Goal: Transaction & Acquisition: Book appointment/travel/reservation

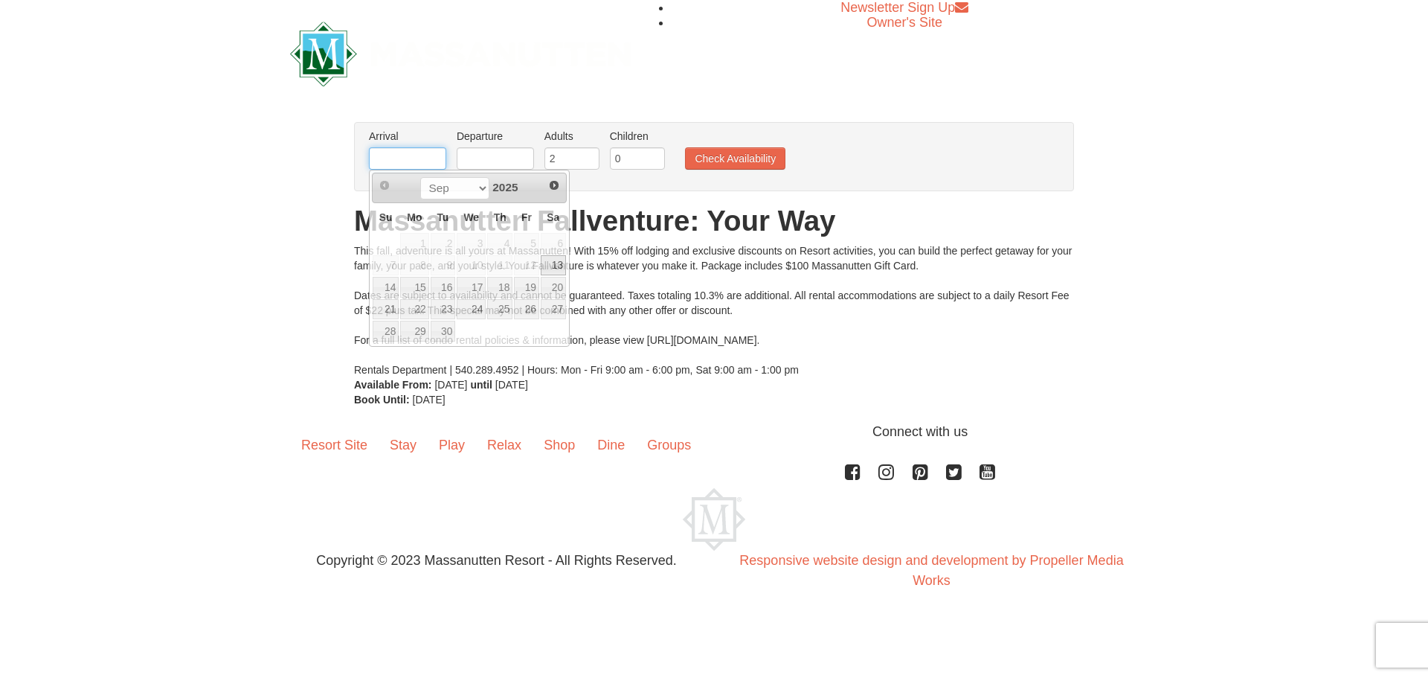
click at [414, 158] on input "text" at bounding box center [407, 158] width 77 height 22
click at [477, 286] on link "17" at bounding box center [471, 287] width 29 height 21
type input "[DATE]"
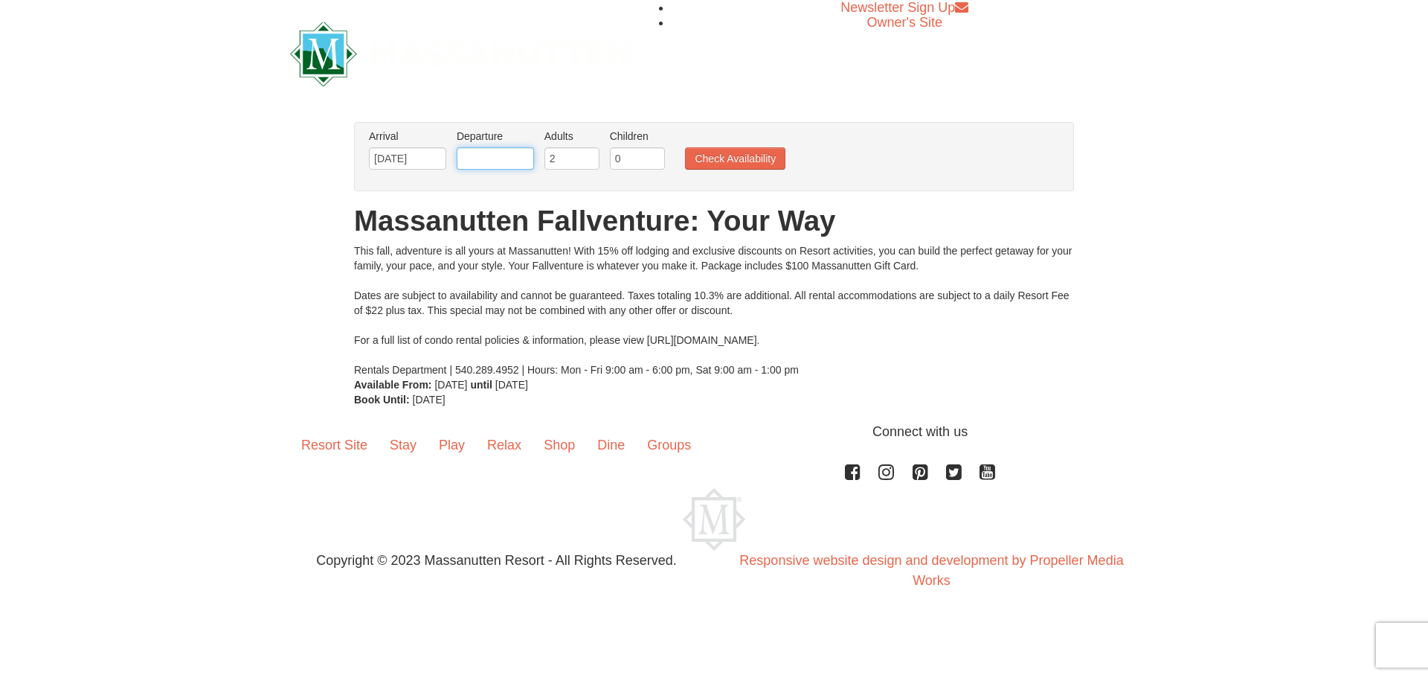
click at [495, 153] on input "text" at bounding box center [495, 158] width 77 height 22
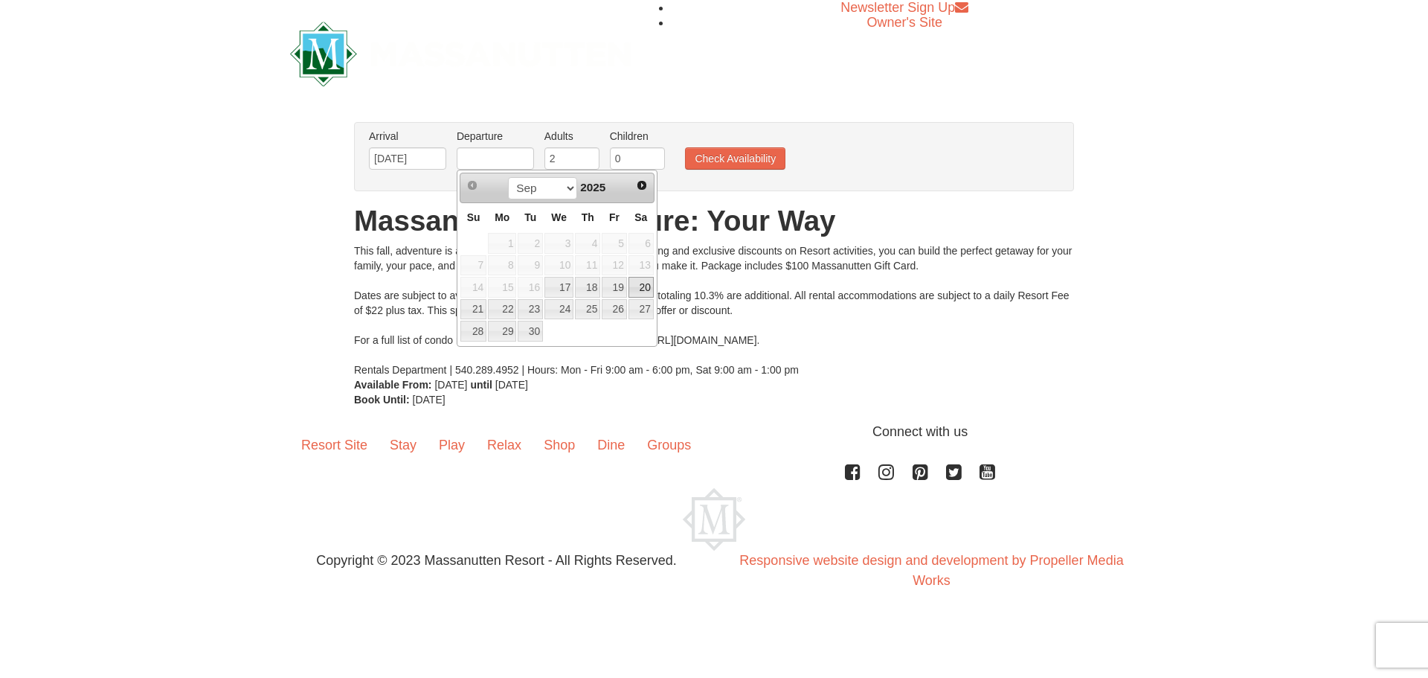
click at [631, 284] on link "20" at bounding box center [641, 287] width 25 height 21
type input "[DATE]"
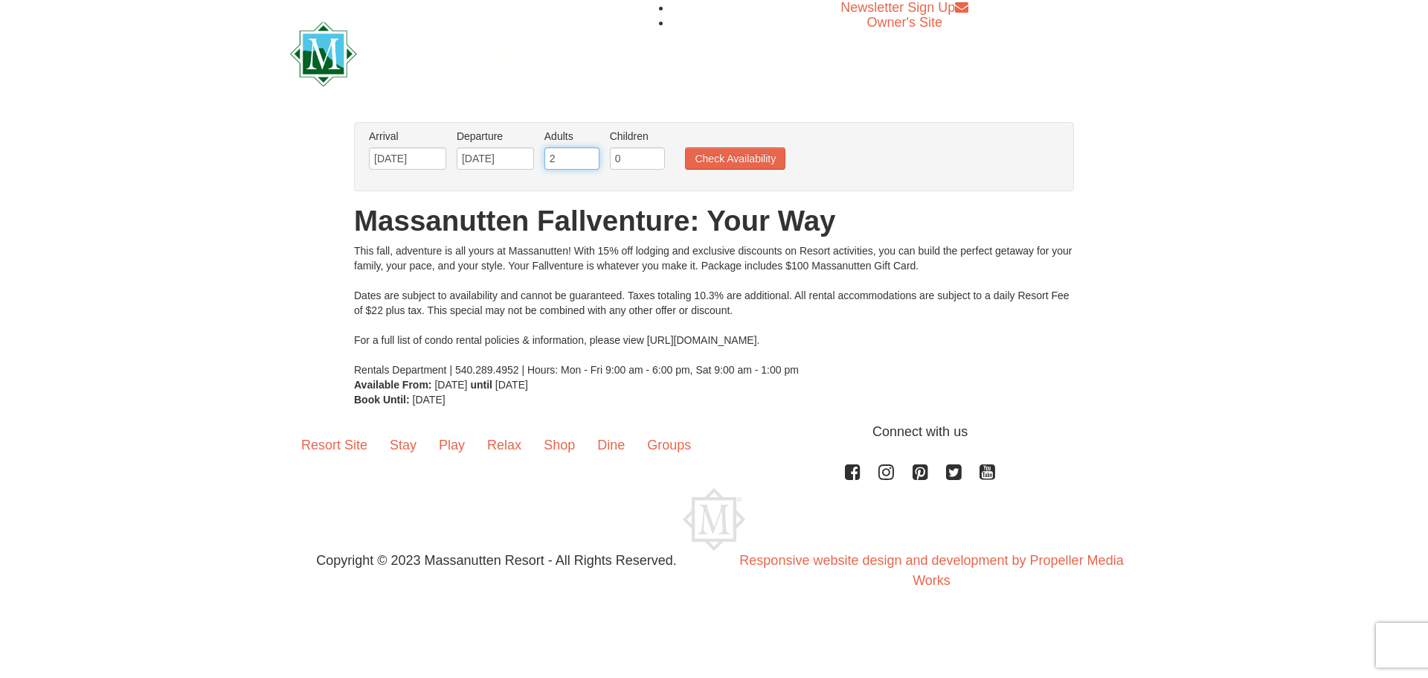
click at [567, 158] on input "2" at bounding box center [572, 158] width 55 height 22
click at [624, 152] on input "0" at bounding box center [637, 158] width 55 height 22
click at [657, 152] on input "1" at bounding box center [637, 158] width 55 height 22
type input "2"
click at [657, 152] on input "2" at bounding box center [637, 158] width 55 height 22
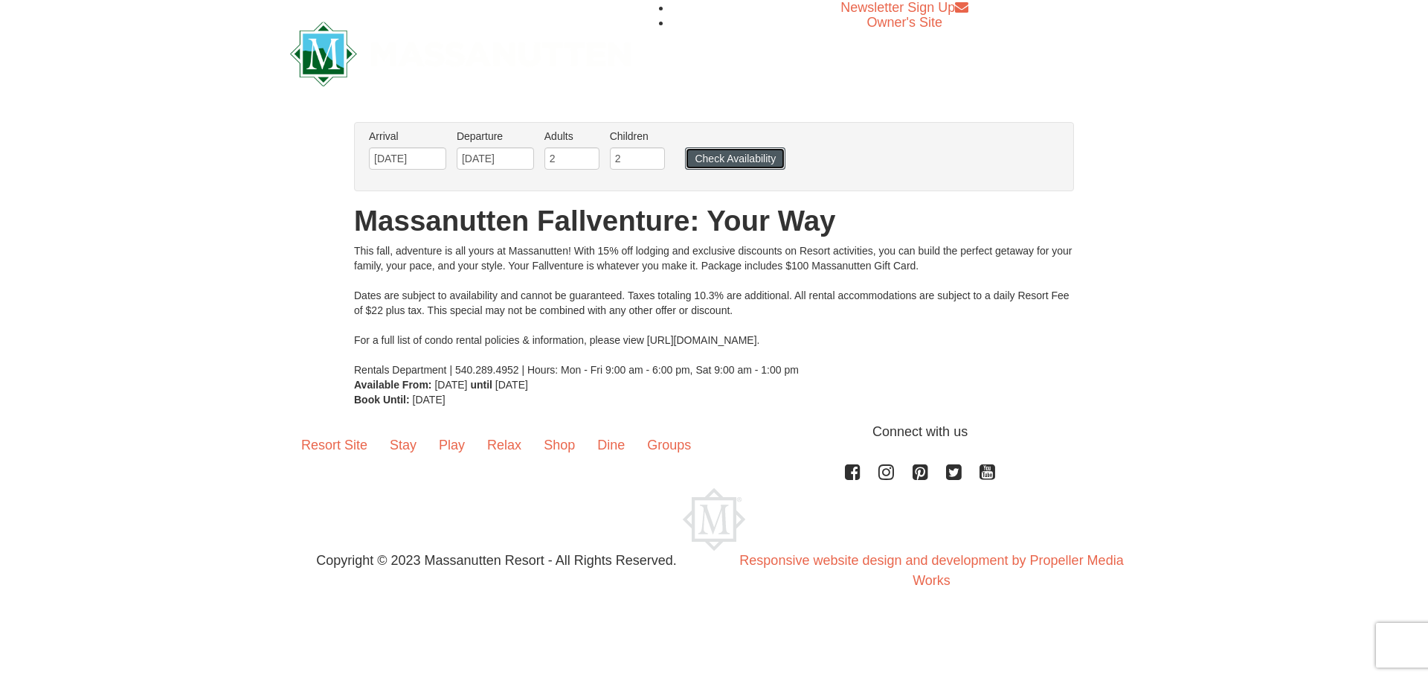
click at [737, 161] on button "Check Availability" at bounding box center [735, 158] width 100 height 22
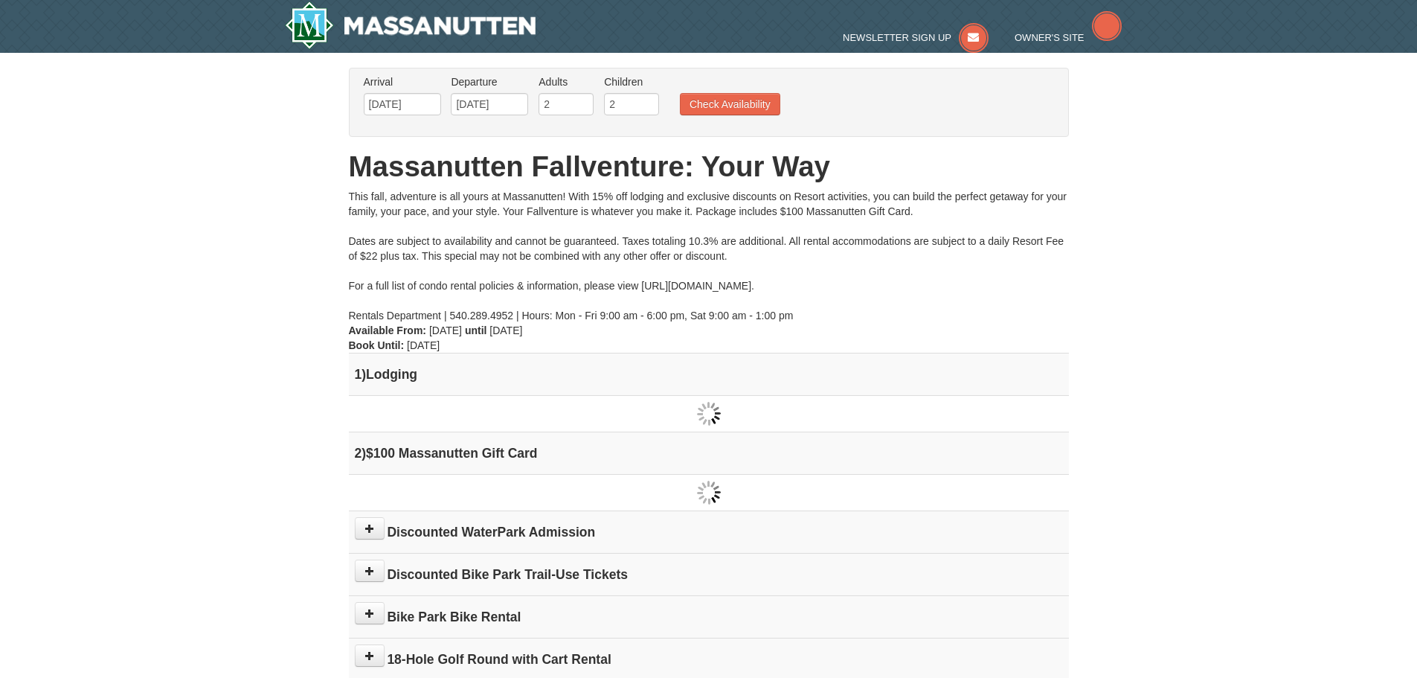
type input "[DATE]"
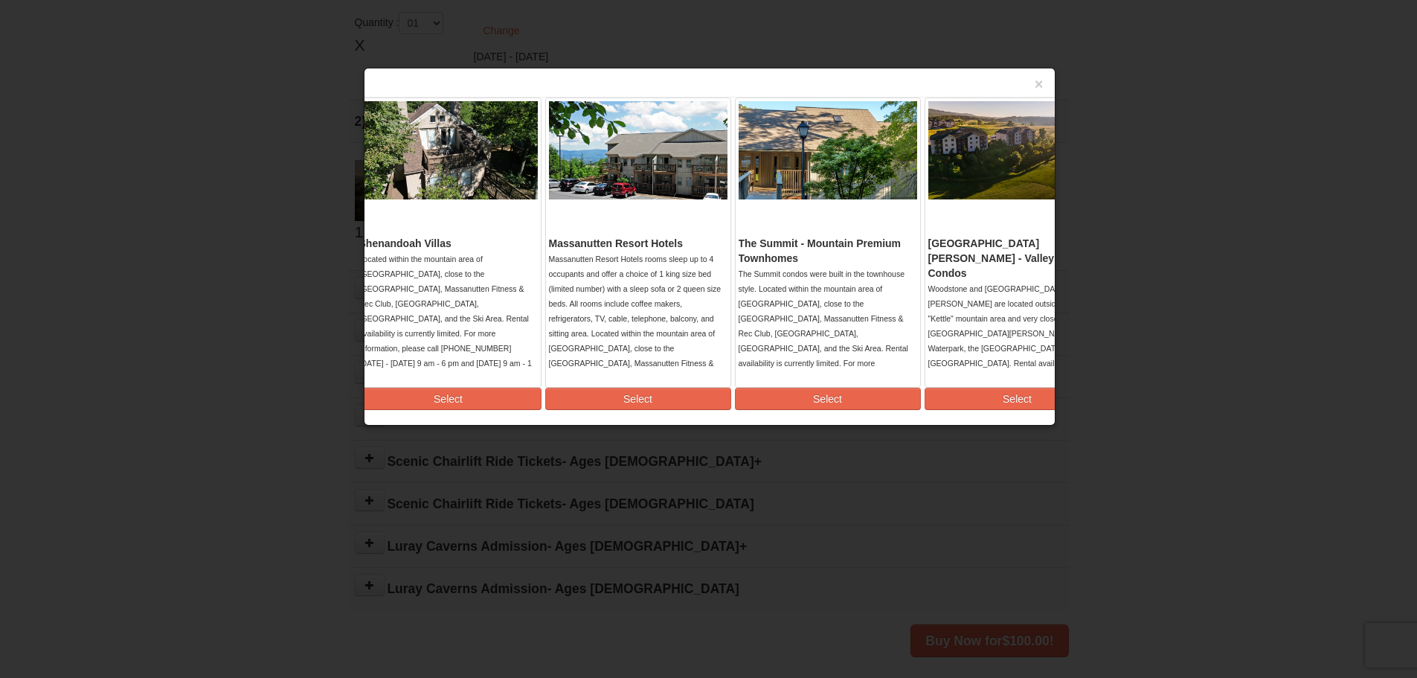
scroll to position [0, 387]
click at [686, 402] on button "Select" at bounding box center [640, 399] width 186 height 22
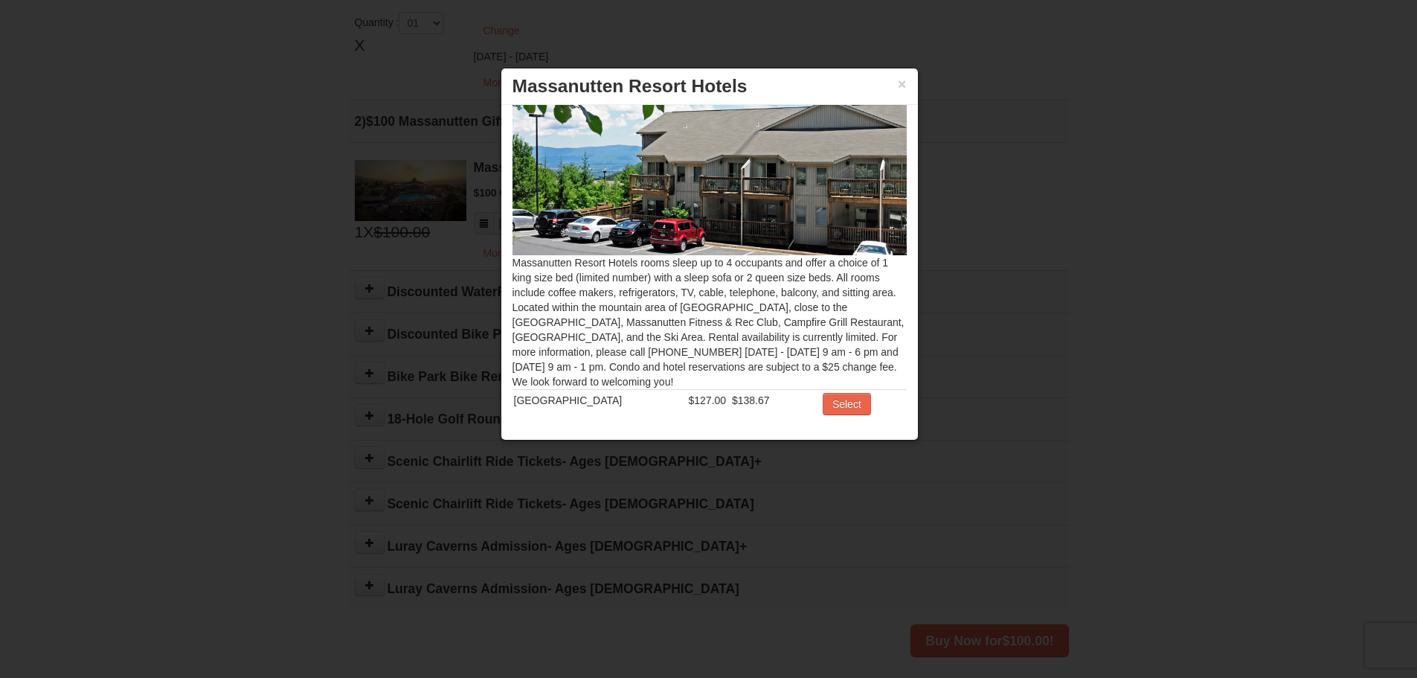
scroll to position [90, 0]
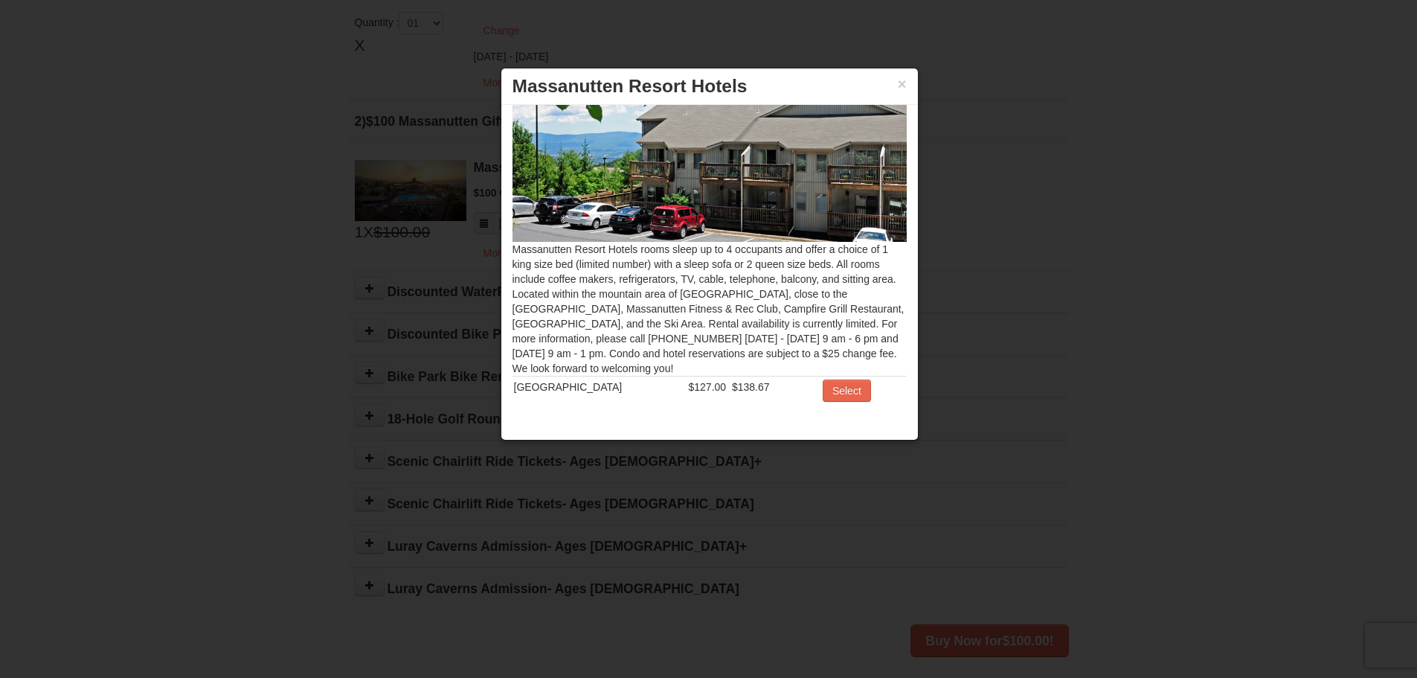
drag, startPoint x: 535, startPoint y: 286, endPoint x: 878, endPoint y: 358, distance: 350.4
click at [878, 358] on div "Massanutten Resort Hotels rooms sleep up to 4 occupants and offer a choice of 1…" at bounding box center [709, 265] width 417 height 320
click at [902, 83] on button "×" at bounding box center [902, 84] width 9 height 15
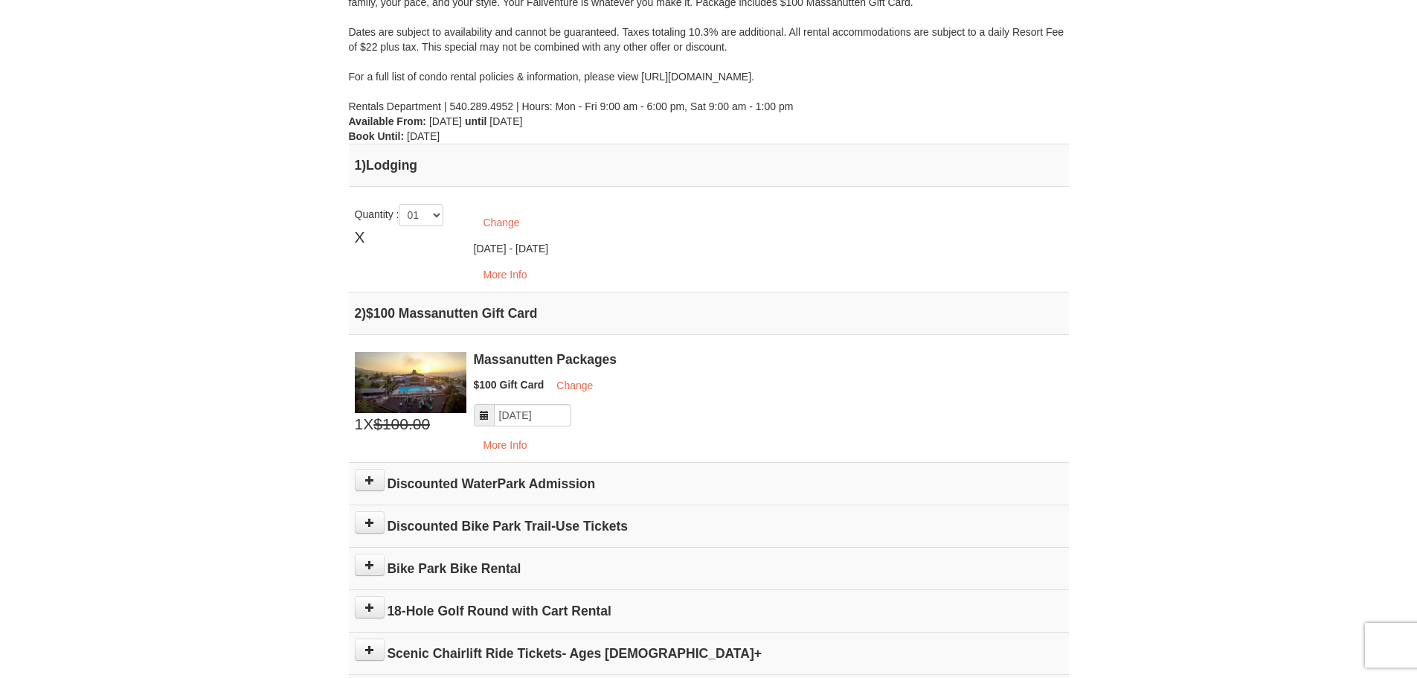
scroll to position [298, 0]
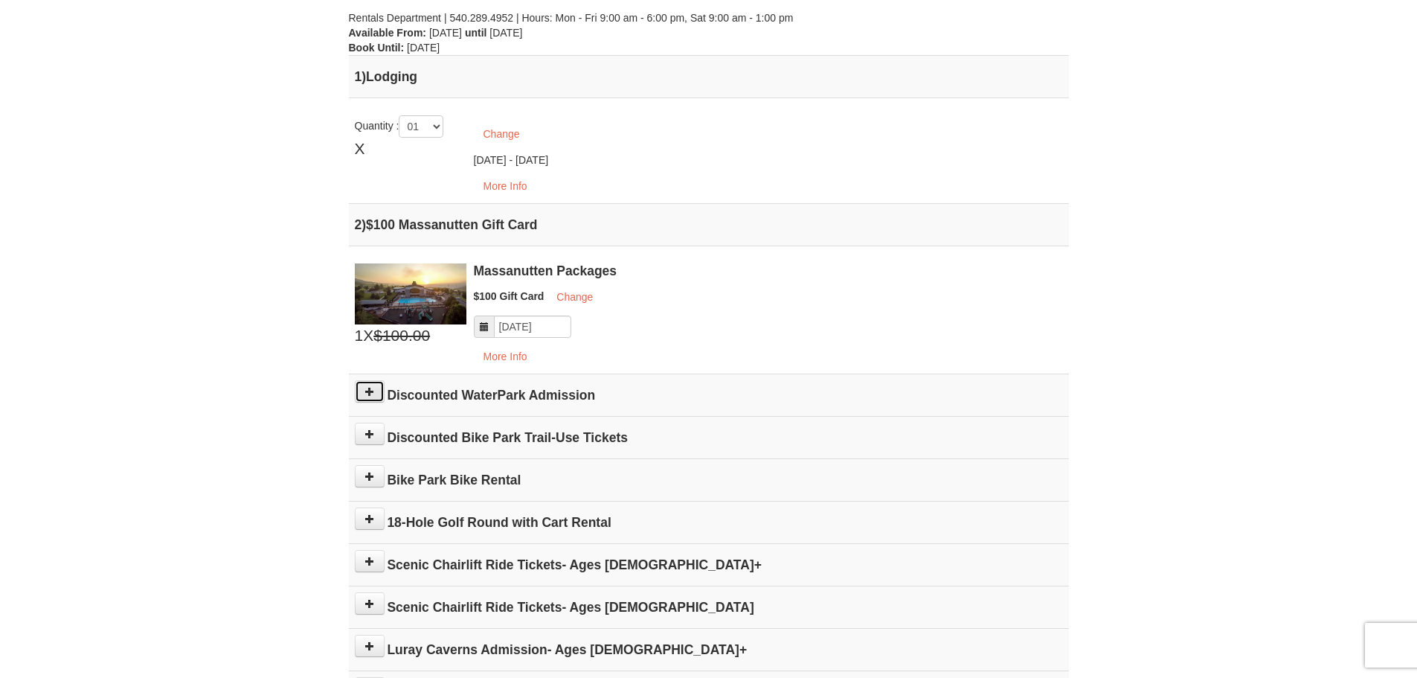
click at [376, 394] on button at bounding box center [370, 391] width 30 height 22
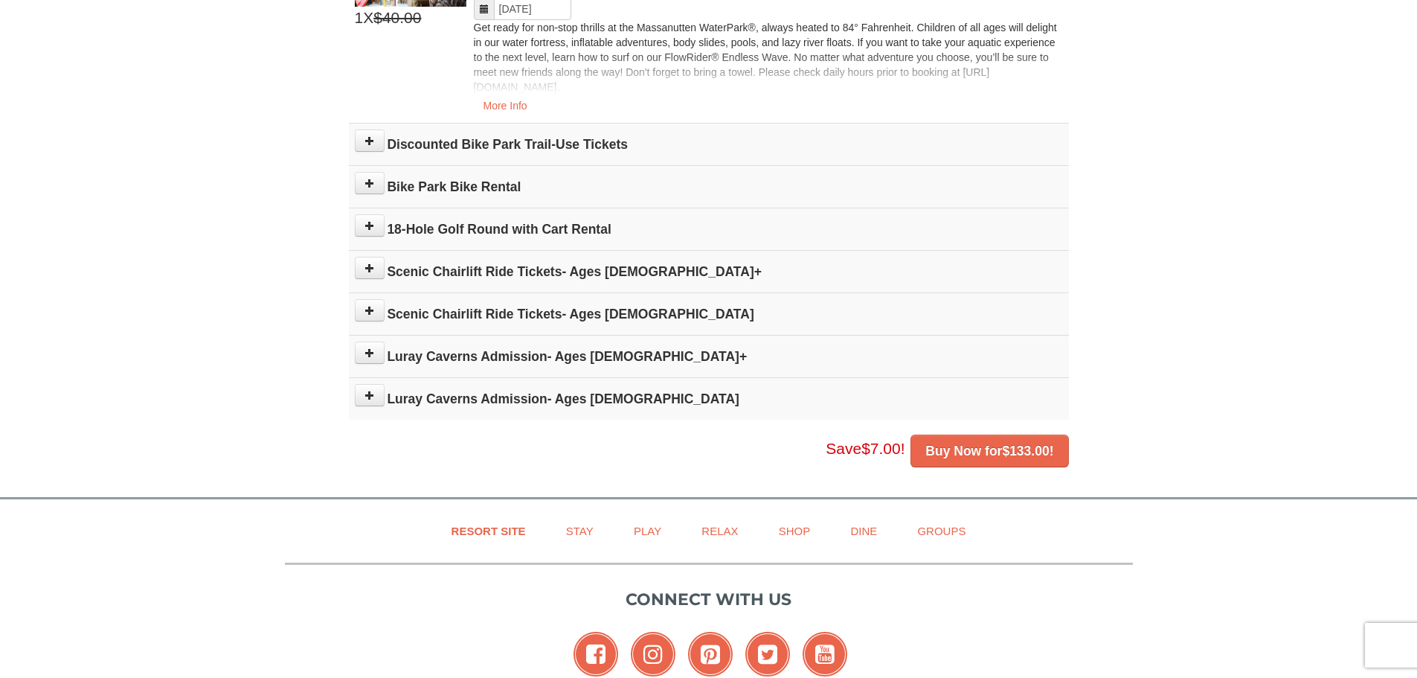
scroll to position [820, 0]
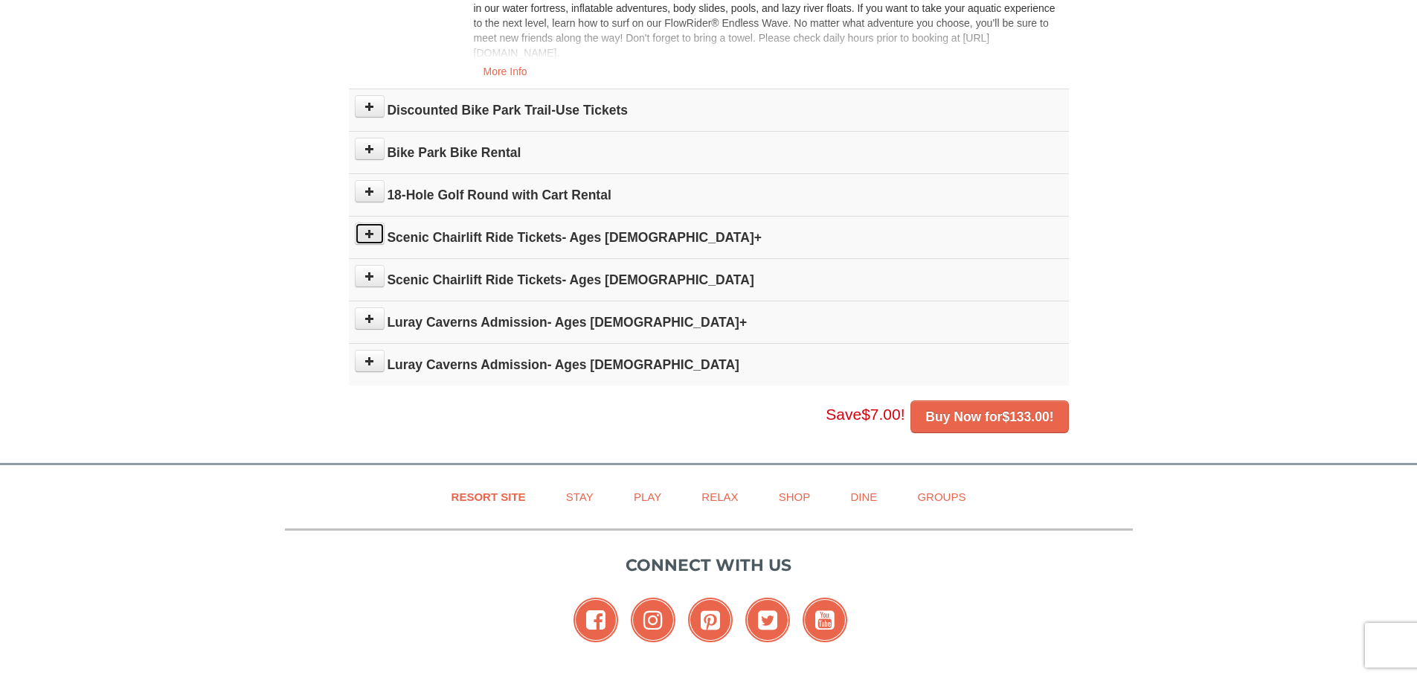
click at [366, 235] on icon at bounding box center [370, 233] width 10 height 10
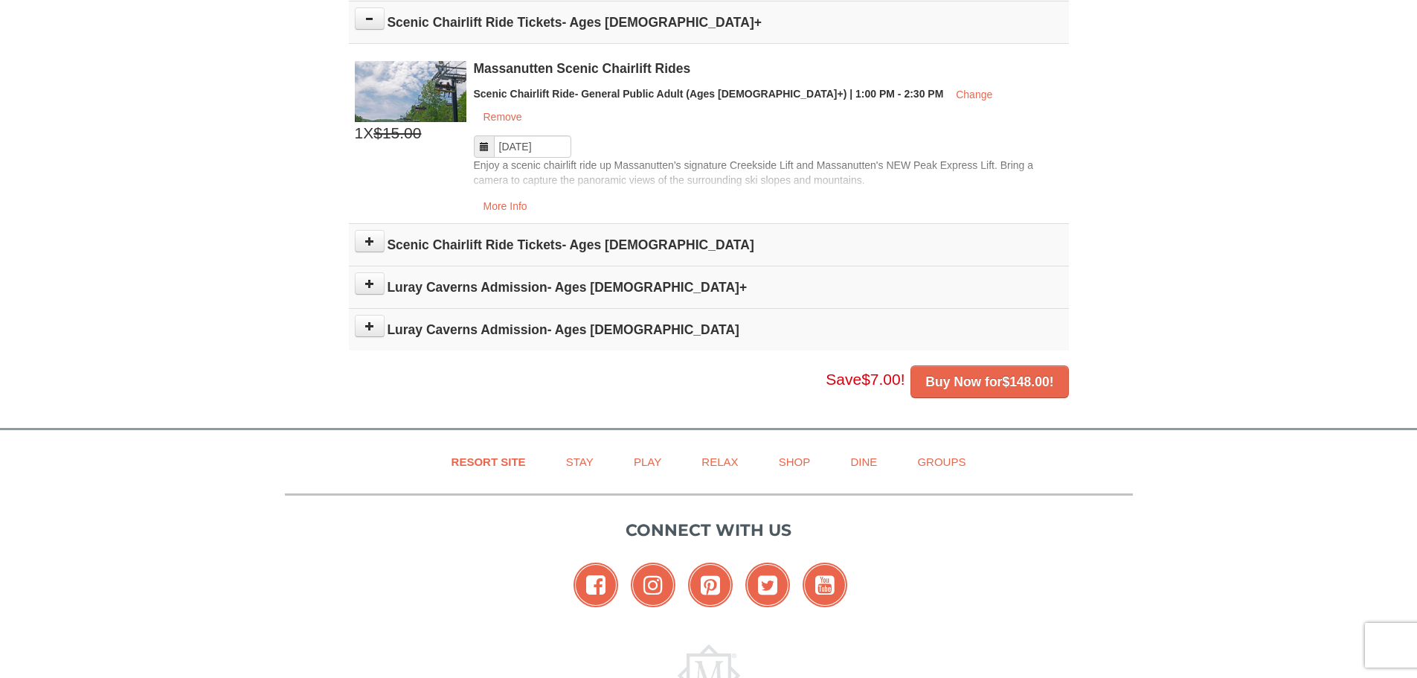
scroll to position [1035, 0]
click at [369, 229] on button at bounding box center [370, 240] width 30 height 22
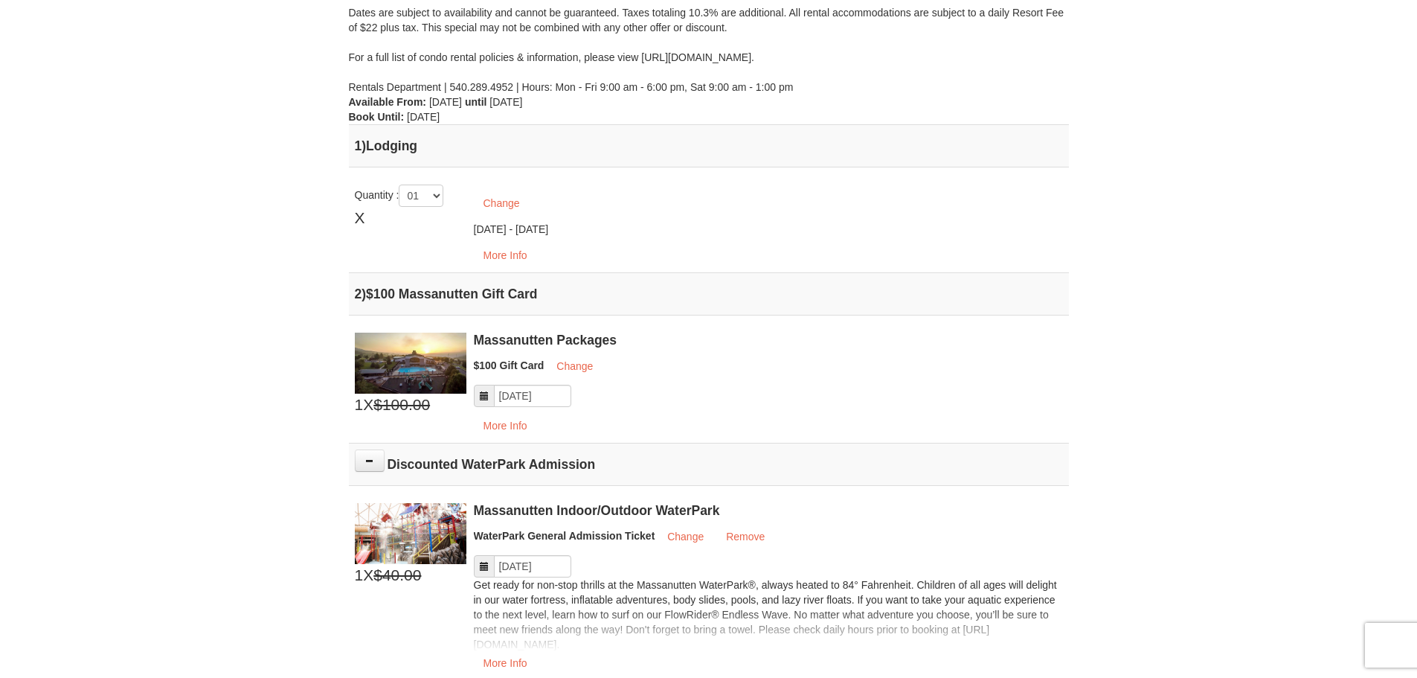
scroll to position [12, 0]
